Goal: Find specific page/section: Find specific page/section

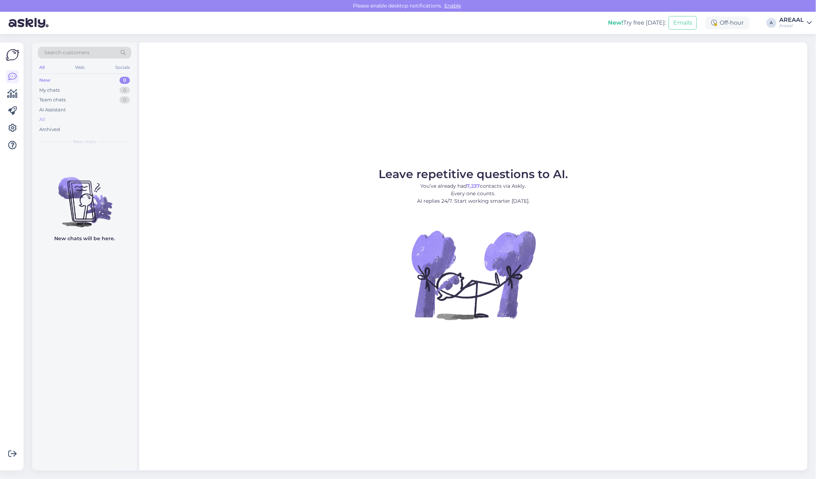
click at [88, 123] on div "New 0 My chats 0 Team chats 0 AI Assistant All Archived" at bounding box center [85, 104] width 94 height 59
click at [87, 121] on div "All" at bounding box center [85, 120] width 94 height 10
click at [74, 116] on div "All" at bounding box center [85, 120] width 94 height 10
click at [77, 114] on div "AI Assistant" at bounding box center [85, 110] width 94 height 10
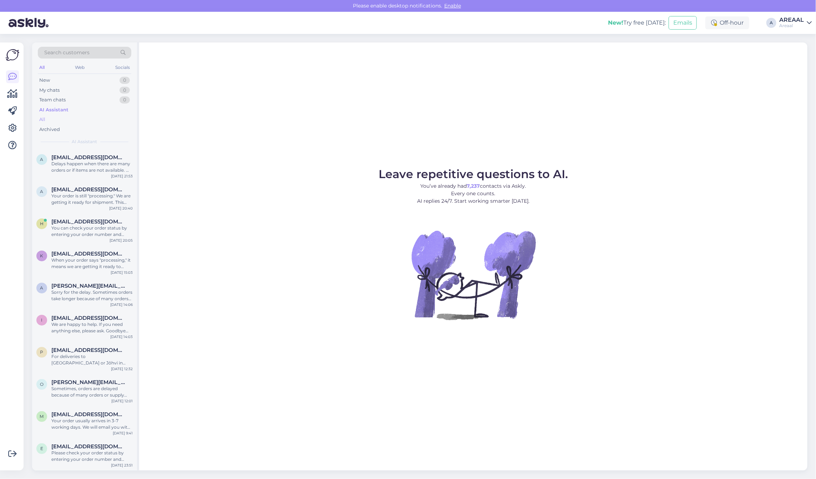
click at [77, 117] on div "All" at bounding box center [85, 120] width 94 height 10
